Goal: Navigation & Orientation: Find specific page/section

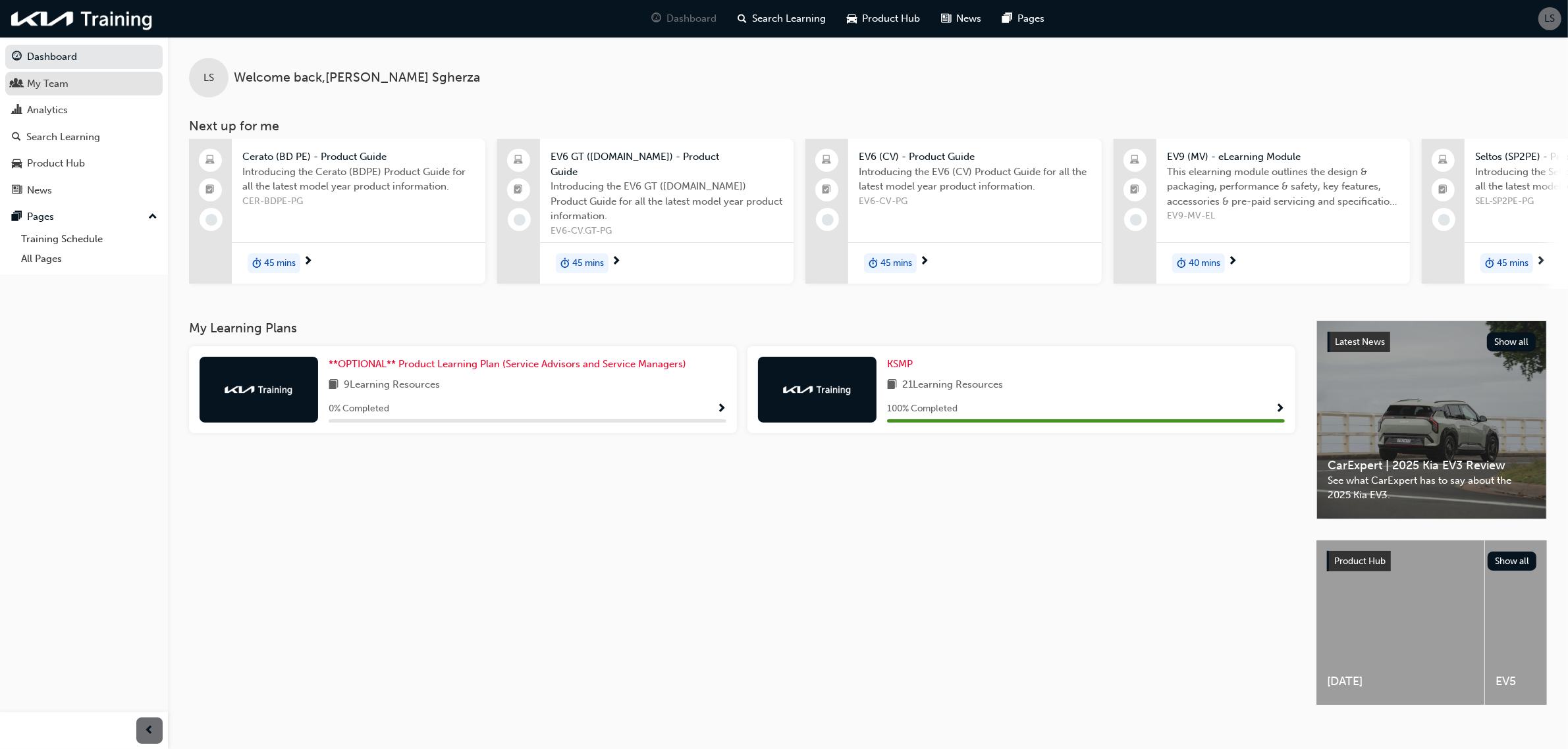
click at [73, 87] on div "My Team" at bounding box center [84, 84] width 144 height 16
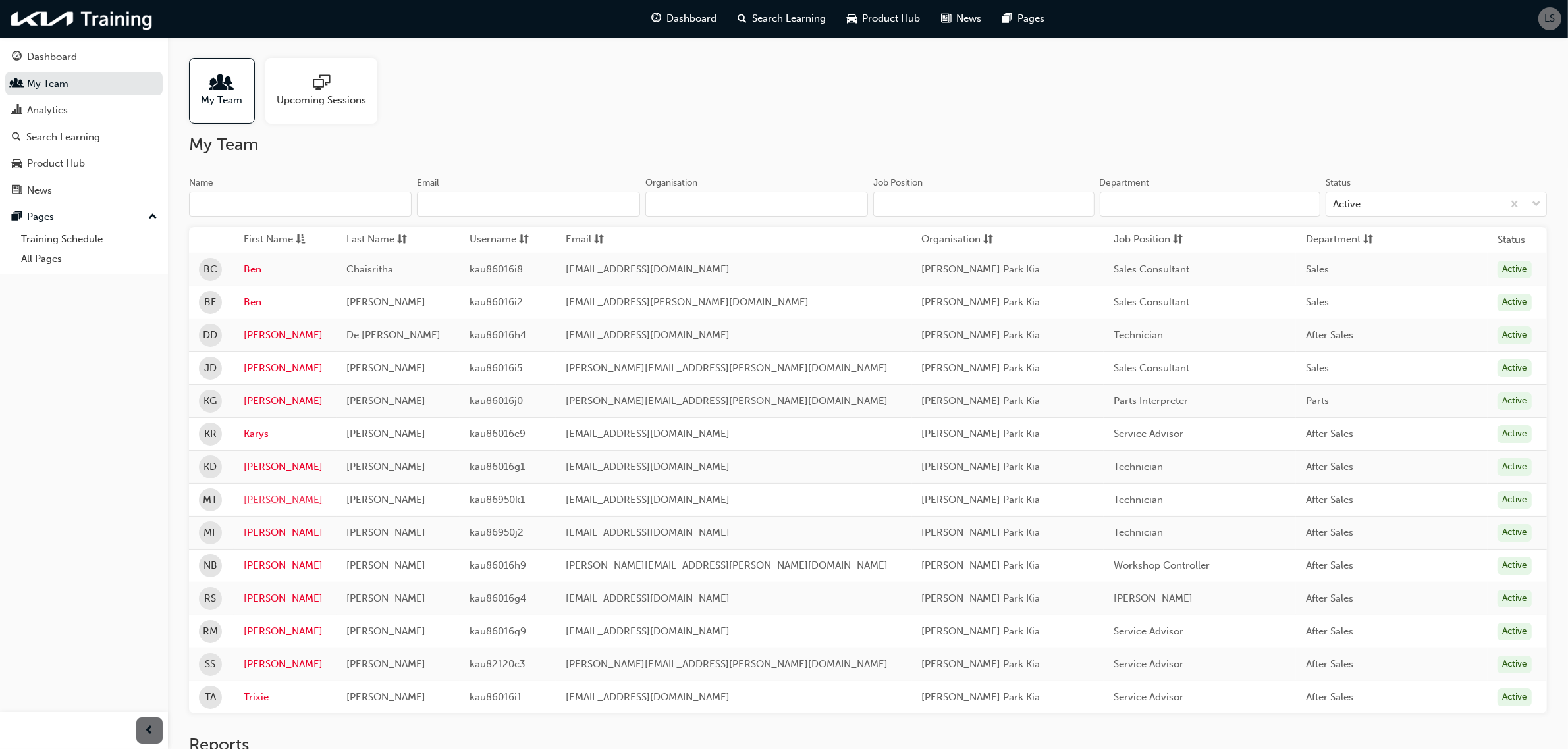
click at [262, 502] on link "[PERSON_NAME]" at bounding box center [286, 500] width 83 height 15
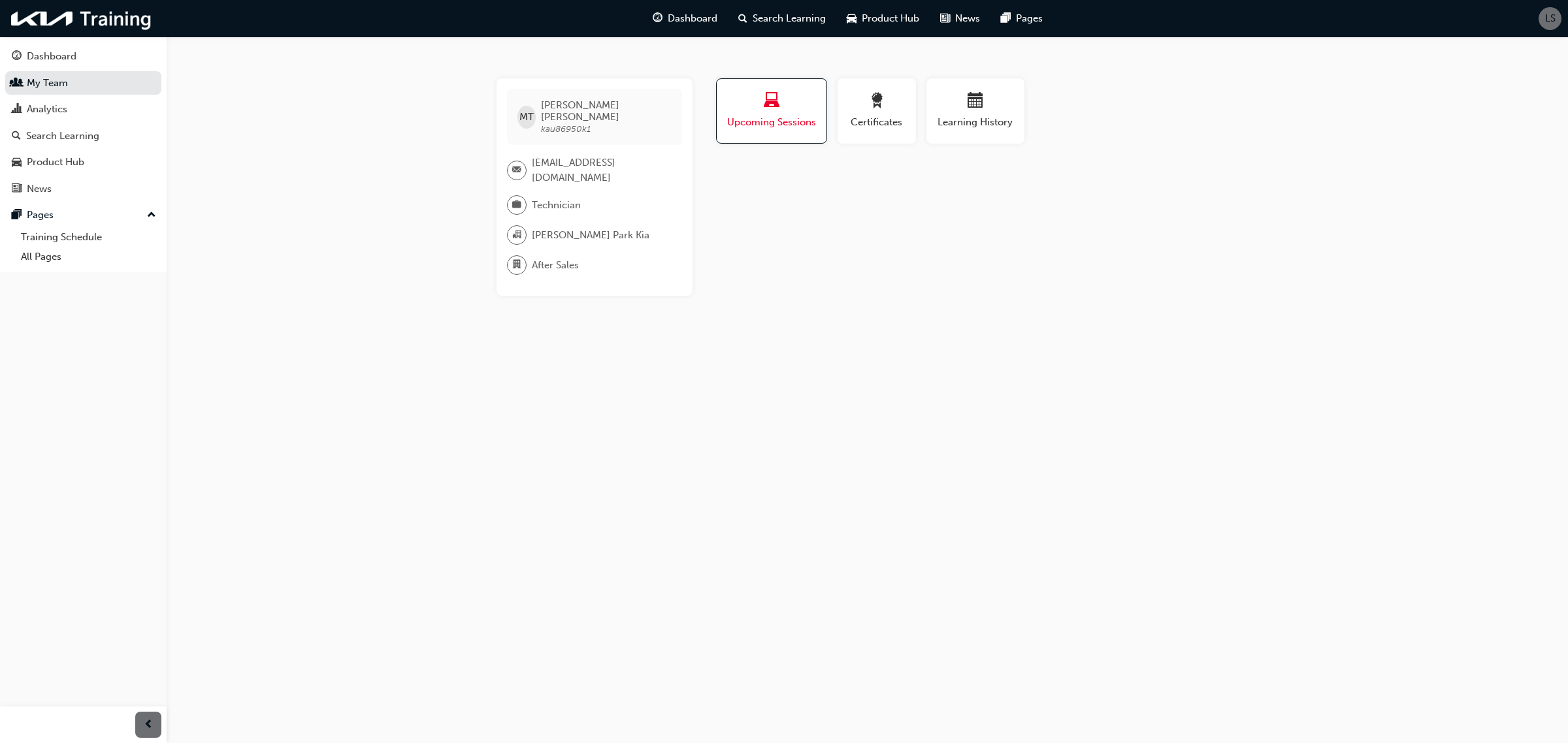
click at [790, 113] on div "Upcoming Sessions" at bounding box center [771, 111] width 91 height 38
click at [971, 106] on span "calendar-icon" at bounding box center [975, 102] width 15 height 18
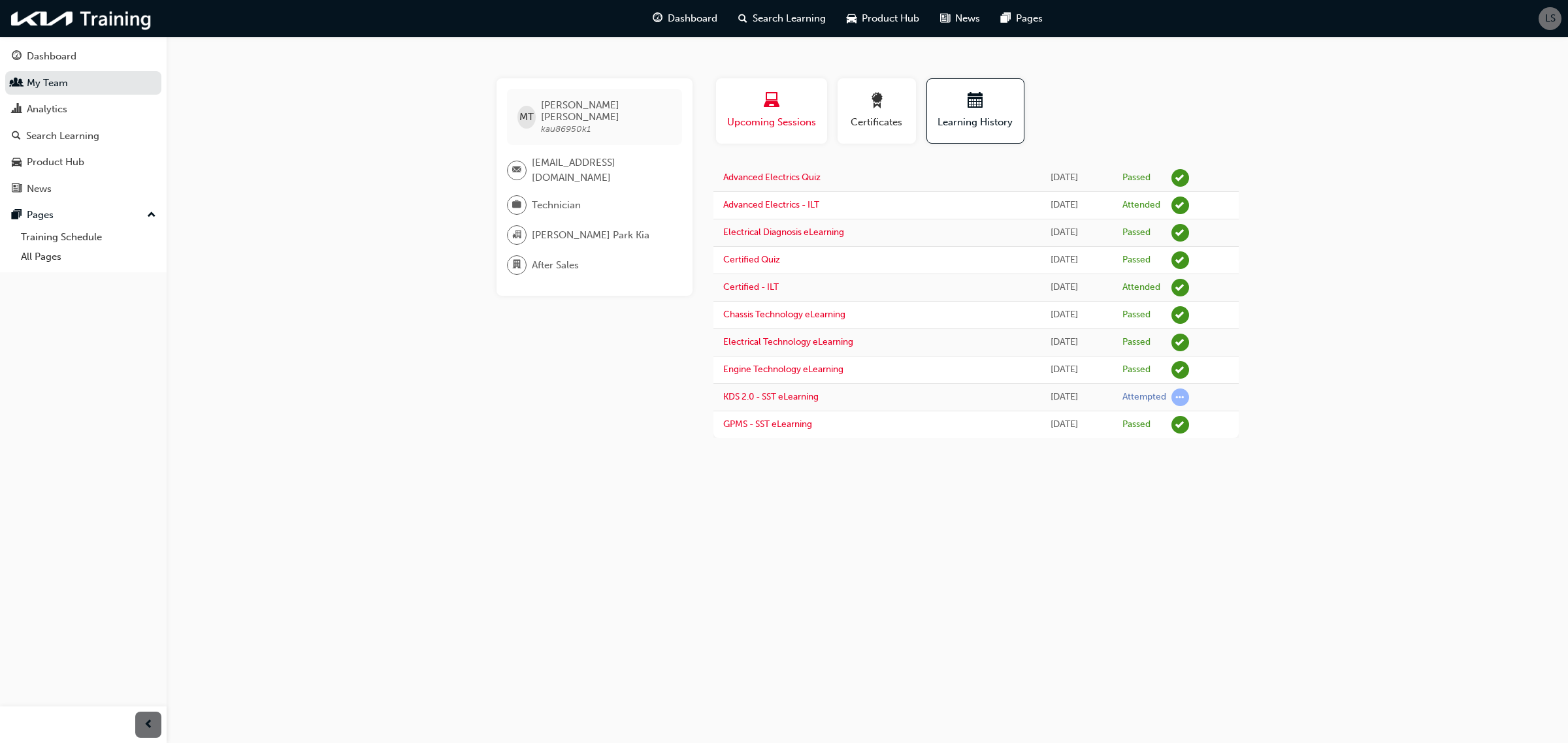
click at [790, 115] on span "Upcoming Sessions" at bounding box center [771, 122] width 91 height 15
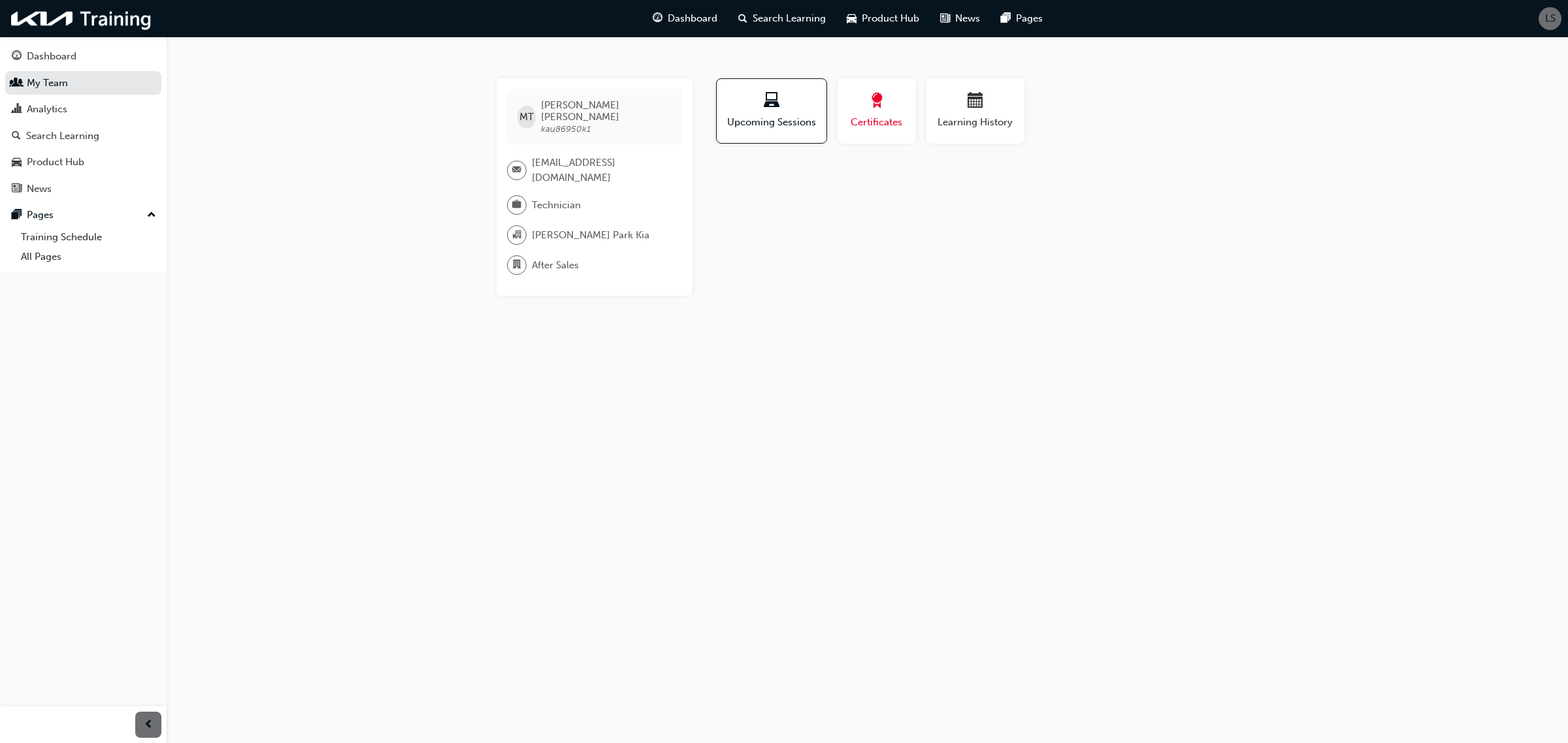
click at [877, 102] on span "award-icon" at bounding box center [876, 102] width 15 height 18
click at [965, 102] on div "button" at bounding box center [975, 103] width 79 height 21
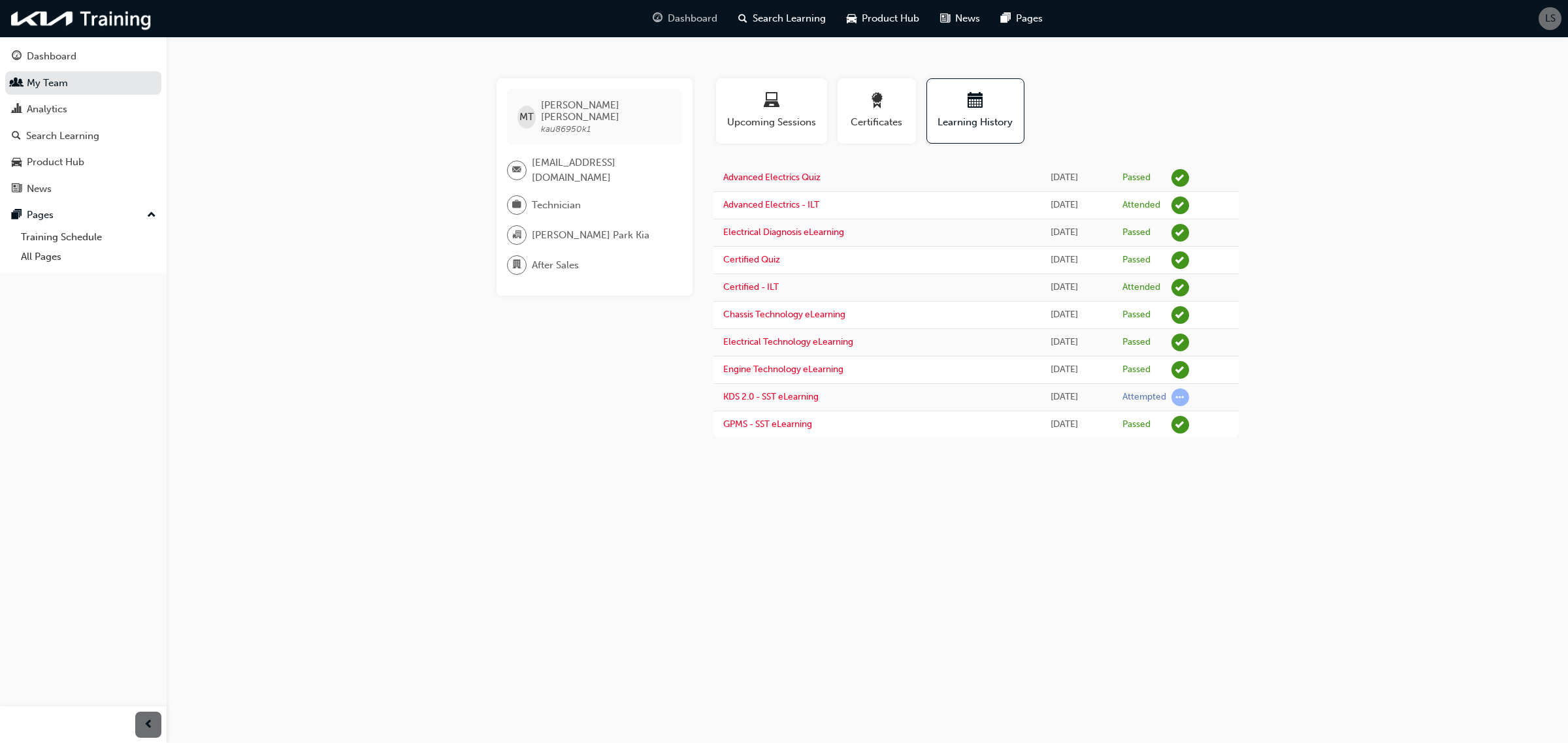
click at [695, 20] on span "Dashboard" at bounding box center [692, 18] width 49 height 15
